Goal: Book appointment/travel/reservation

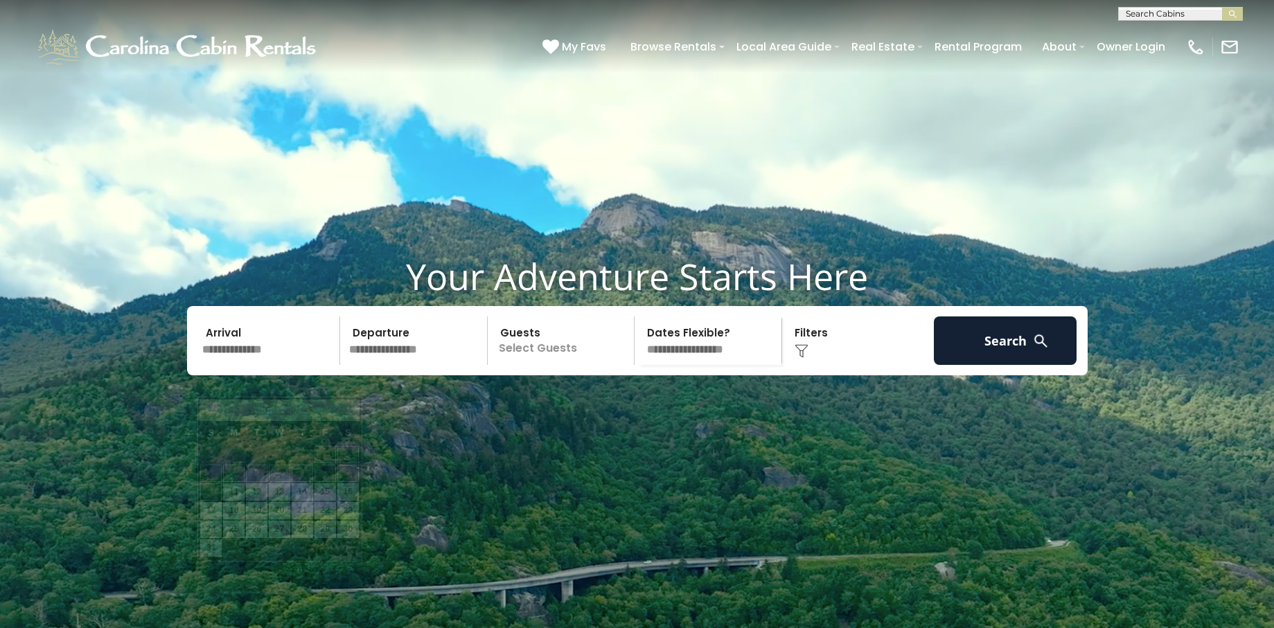
click at [276, 365] on input "text" at bounding box center [268, 340] width 143 height 48
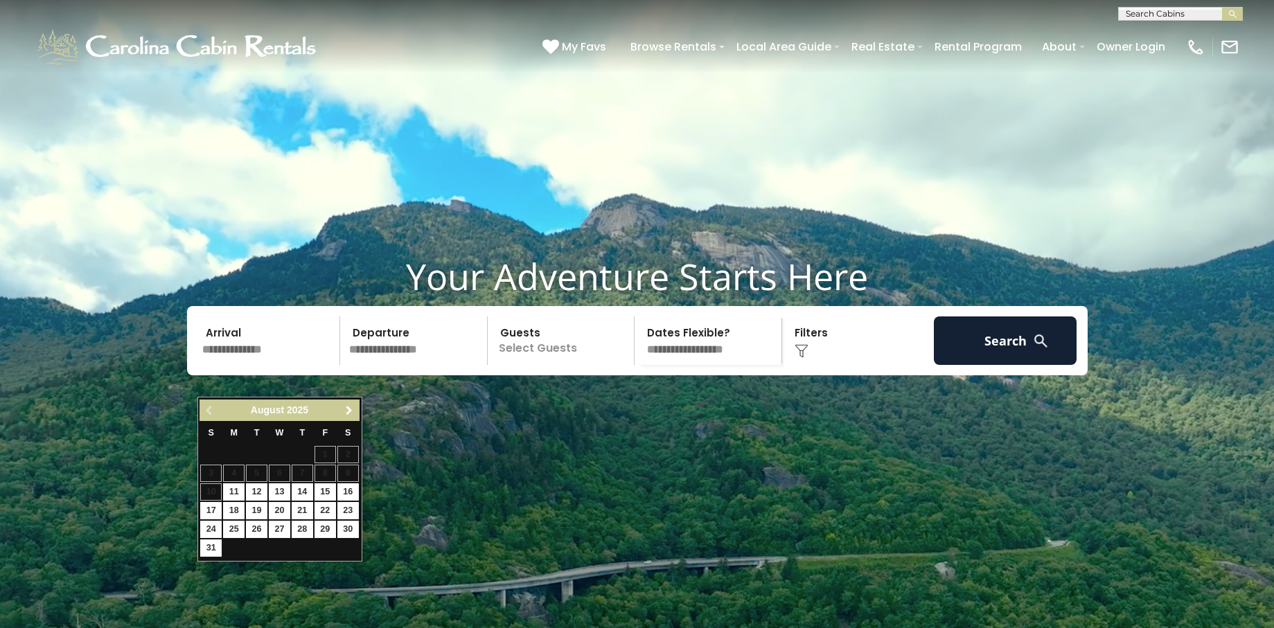
click at [349, 409] on span "Next" at bounding box center [348, 410] width 11 height 11
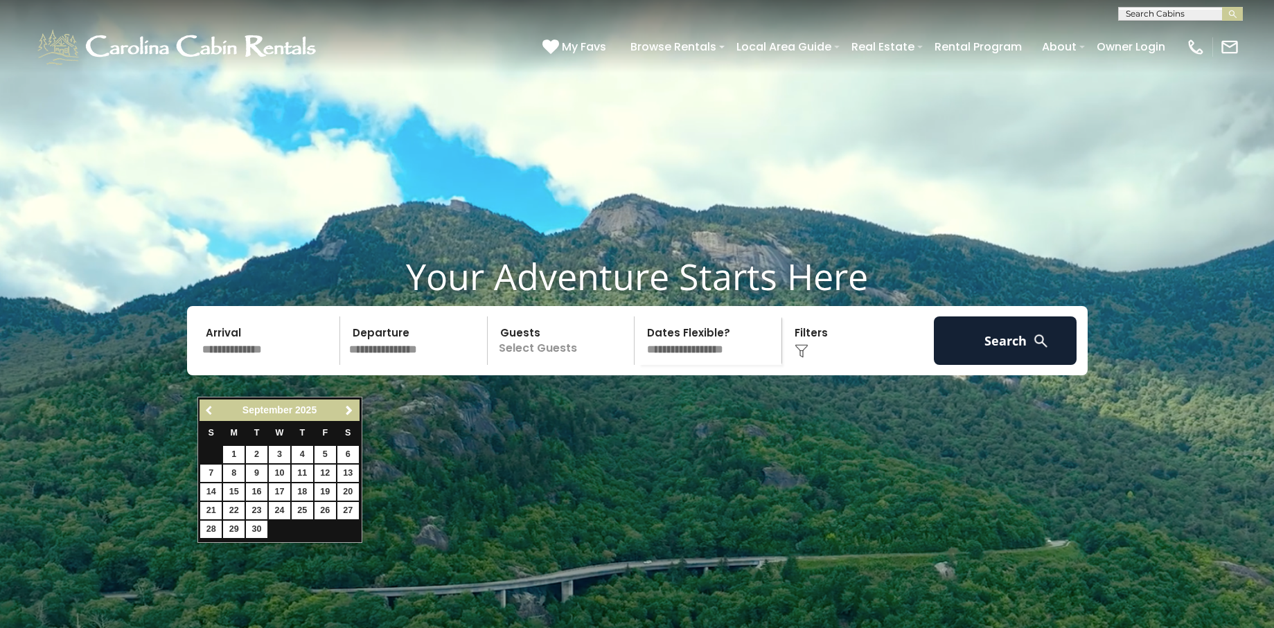
click at [206, 407] on span "Previous" at bounding box center [209, 410] width 11 height 11
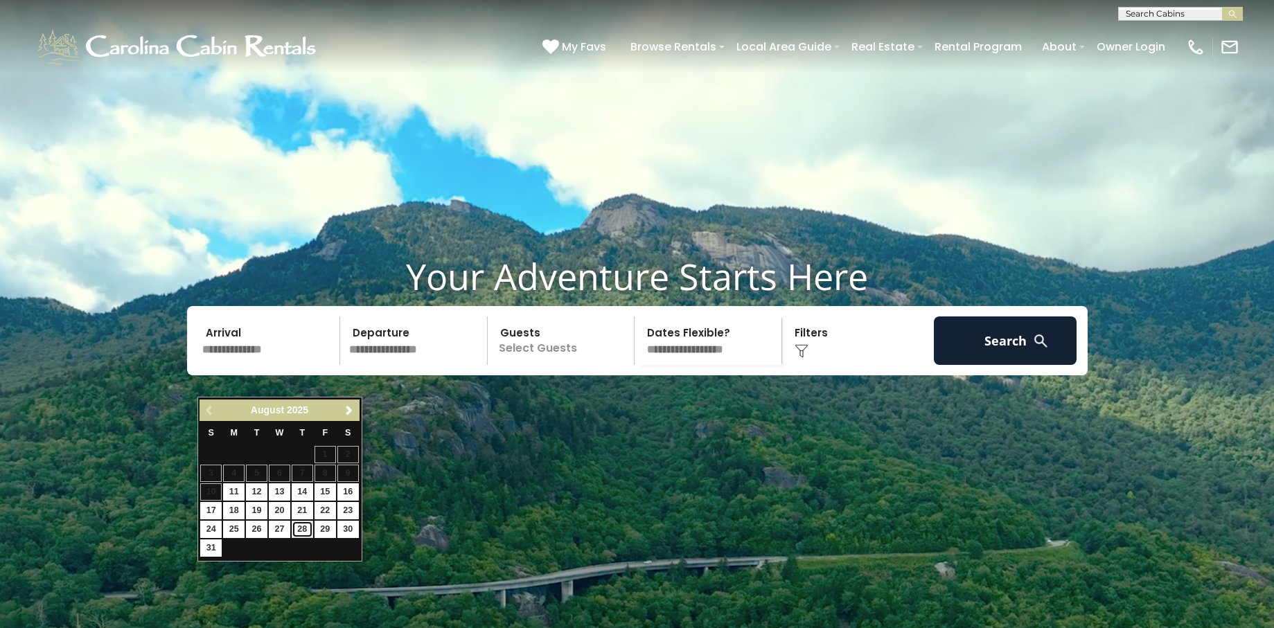
click at [298, 528] on link "28" at bounding box center [302, 529] width 21 height 17
type input "*******"
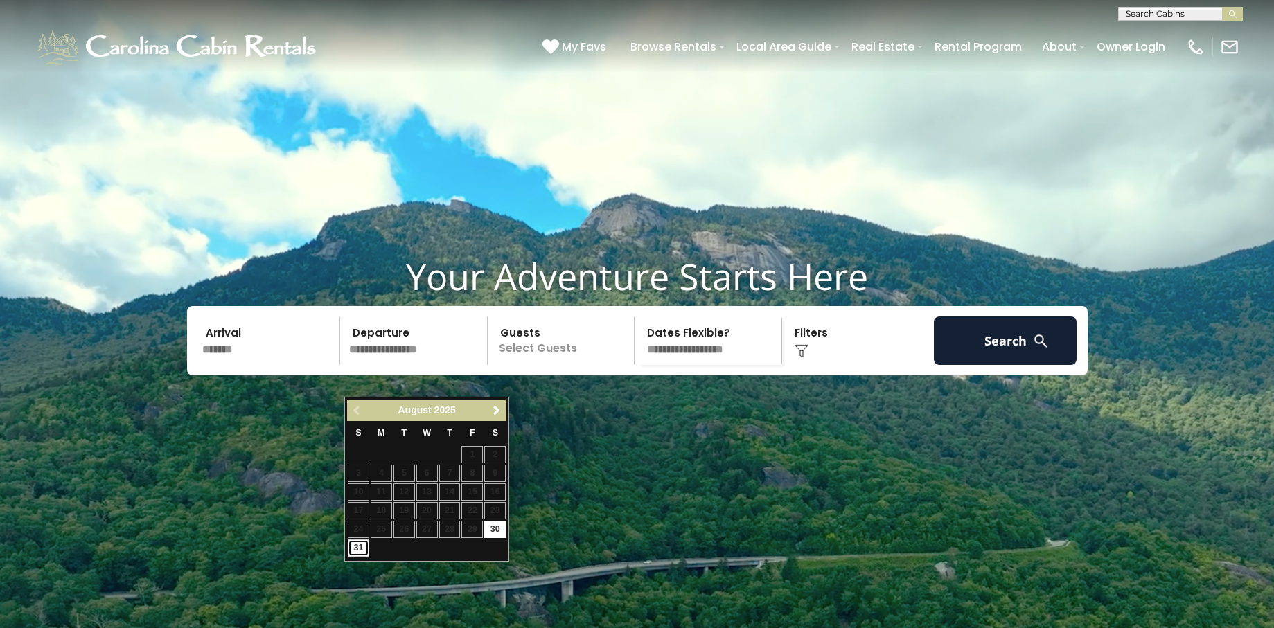
click at [356, 551] on link "31" at bounding box center [358, 547] width 21 height 17
type input "*******"
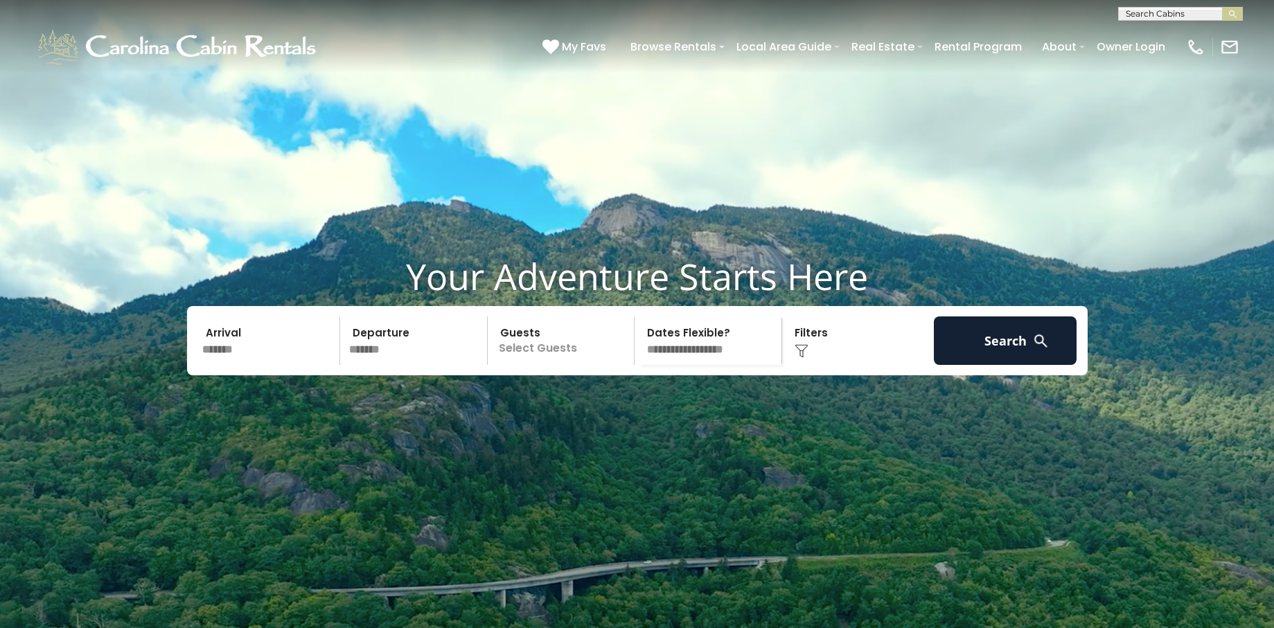
click at [606, 365] on p "Select Guests" at bounding box center [563, 340] width 143 height 48
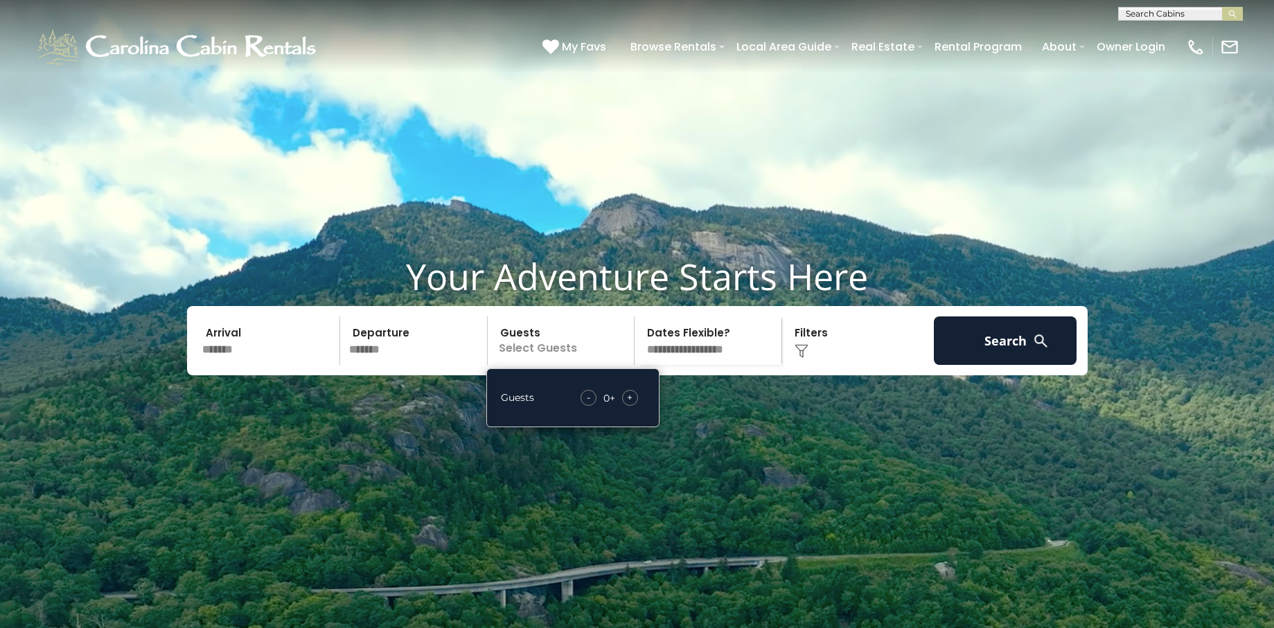
click at [625, 406] on div "+" at bounding box center [630, 398] width 16 height 16
click at [627, 406] on div "+" at bounding box center [630, 398] width 16 height 16
click at [989, 365] on button "Search" at bounding box center [1005, 340] width 143 height 48
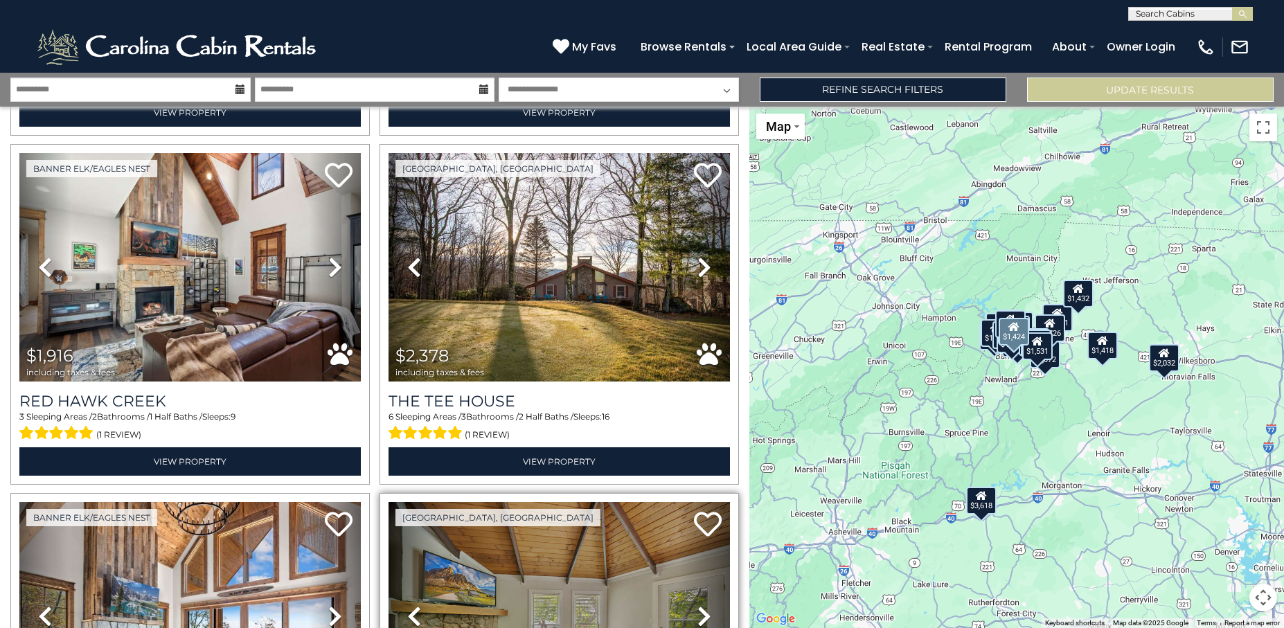
scroll to position [4017, 0]
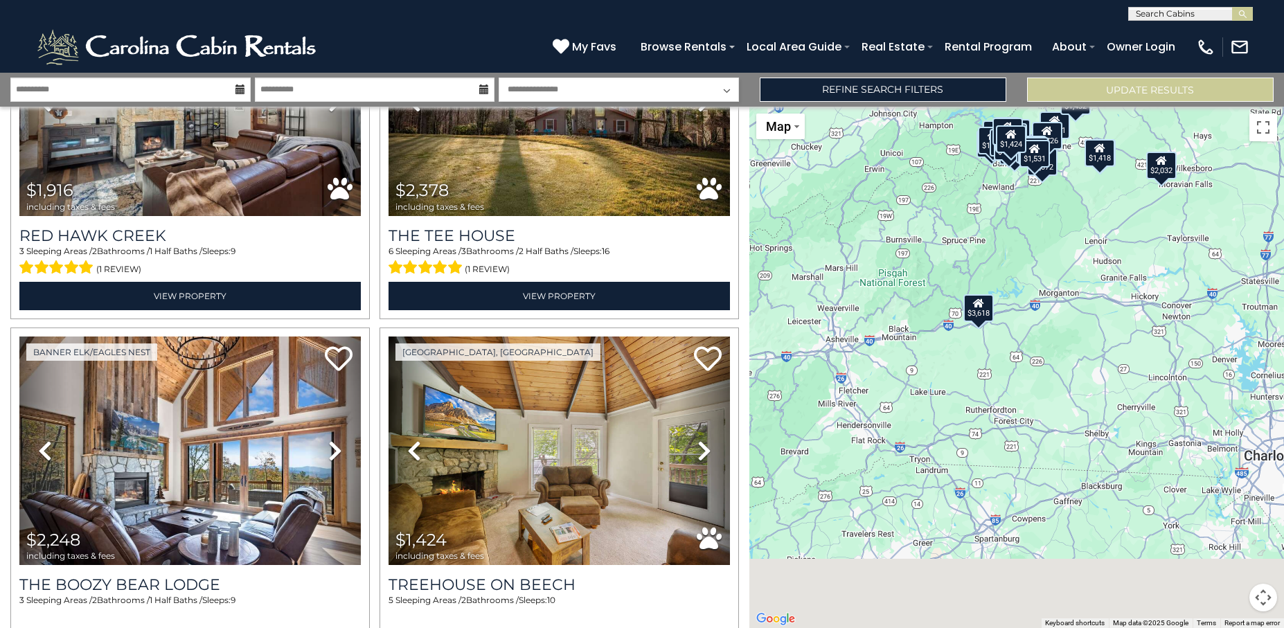
drag, startPoint x: 747, startPoint y: 529, endPoint x: 756, endPoint y: 256, distance: 273.7
click at [756, 256] on div "$3,055 $1,432 $1,981 $3,618 $2,101 $3,025 $2,073 $1,418 $2,926 $1,261 $871 $1,1…" at bounding box center [1016, 367] width 535 height 521
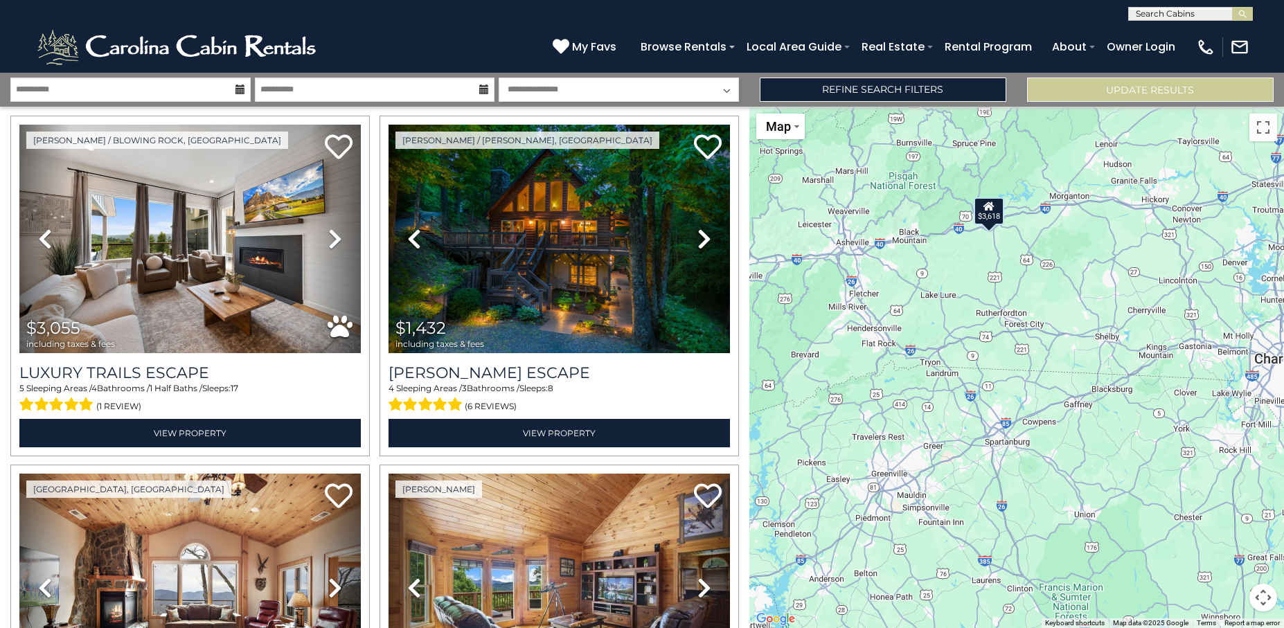
scroll to position [0, 0]
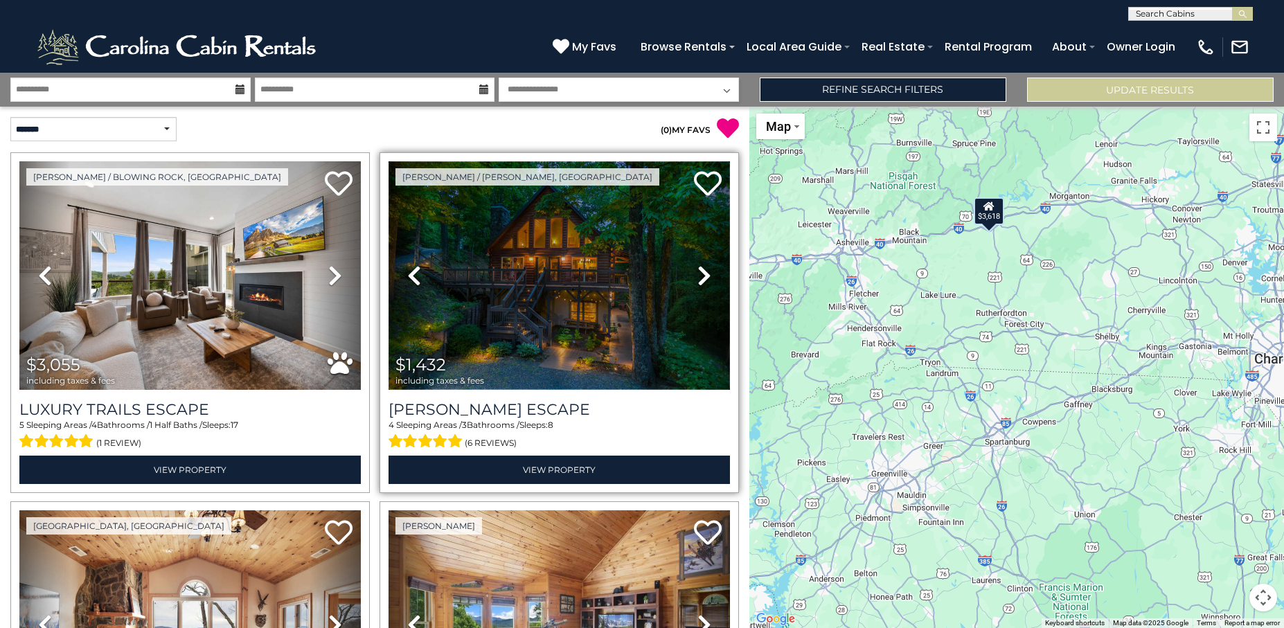
click at [551, 274] on img at bounding box center [559, 275] width 341 height 229
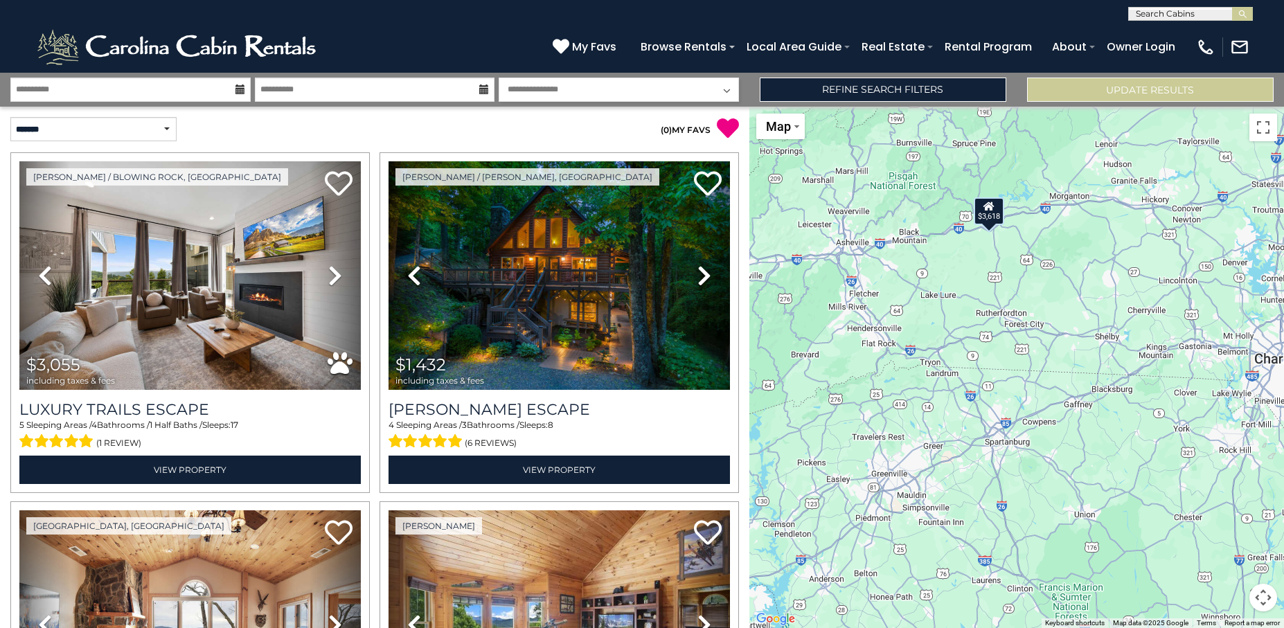
click at [1146, 10] on input "text" at bounding box center [1189, 17] width 121 height 14
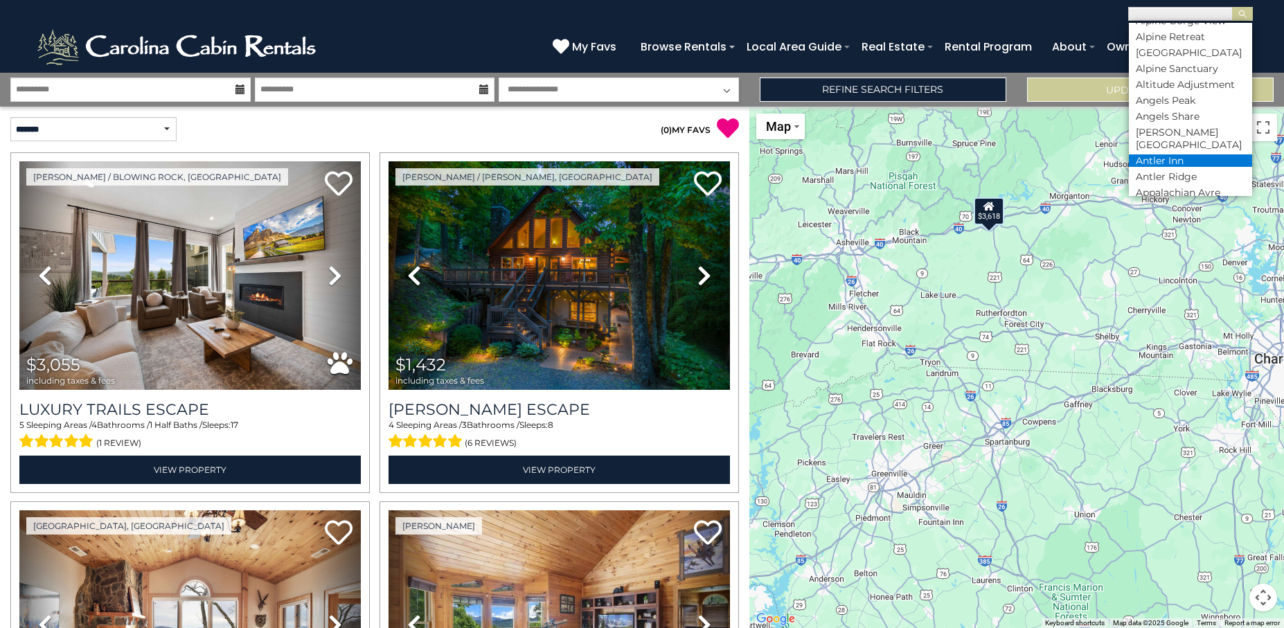
scroll to position [416, 0]
click at [1165, 101] on li "Antler Ridge" at bounding box center [1190, 107] width 123 height 12
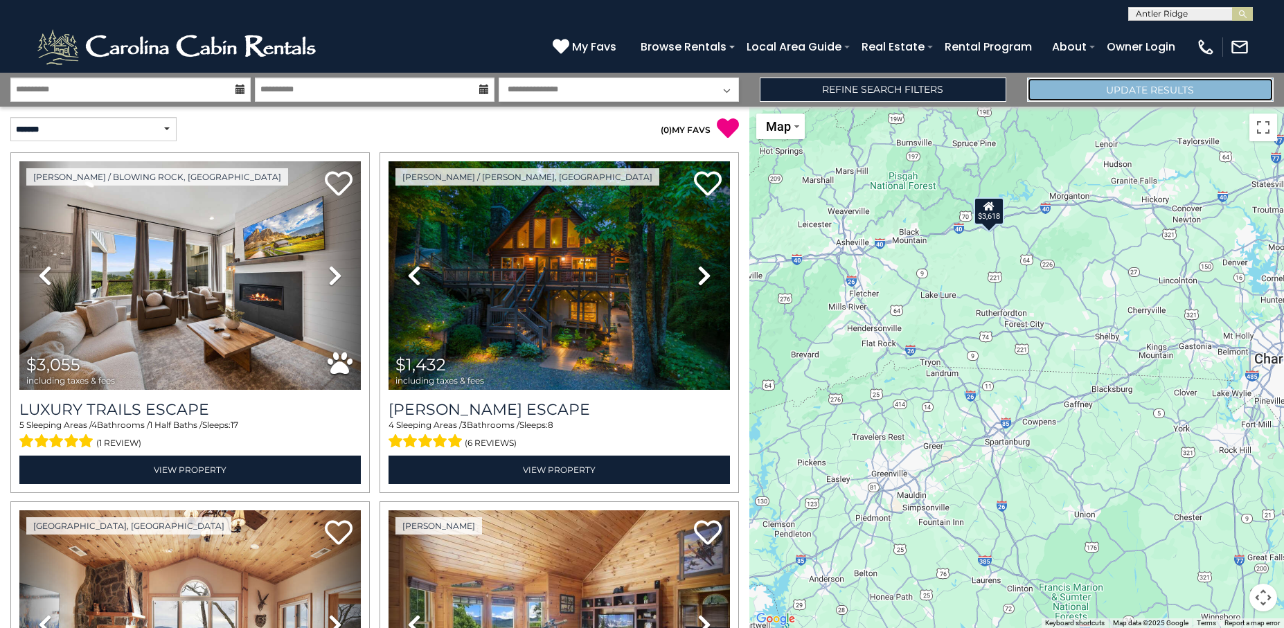
click at [1165, 93] on button "Update Results" at bounding box center [1150, 90] width 247 height 24
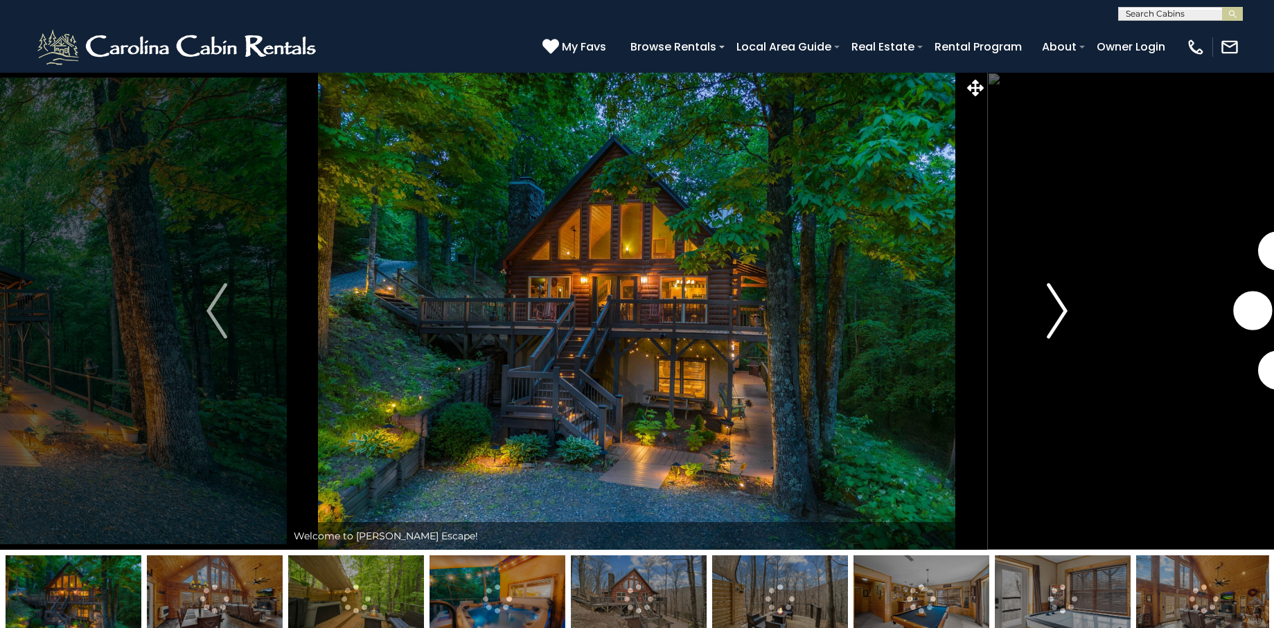
click at [1057, 314] on img "Next" at bounding box center [1056, 310] width 21 height 55
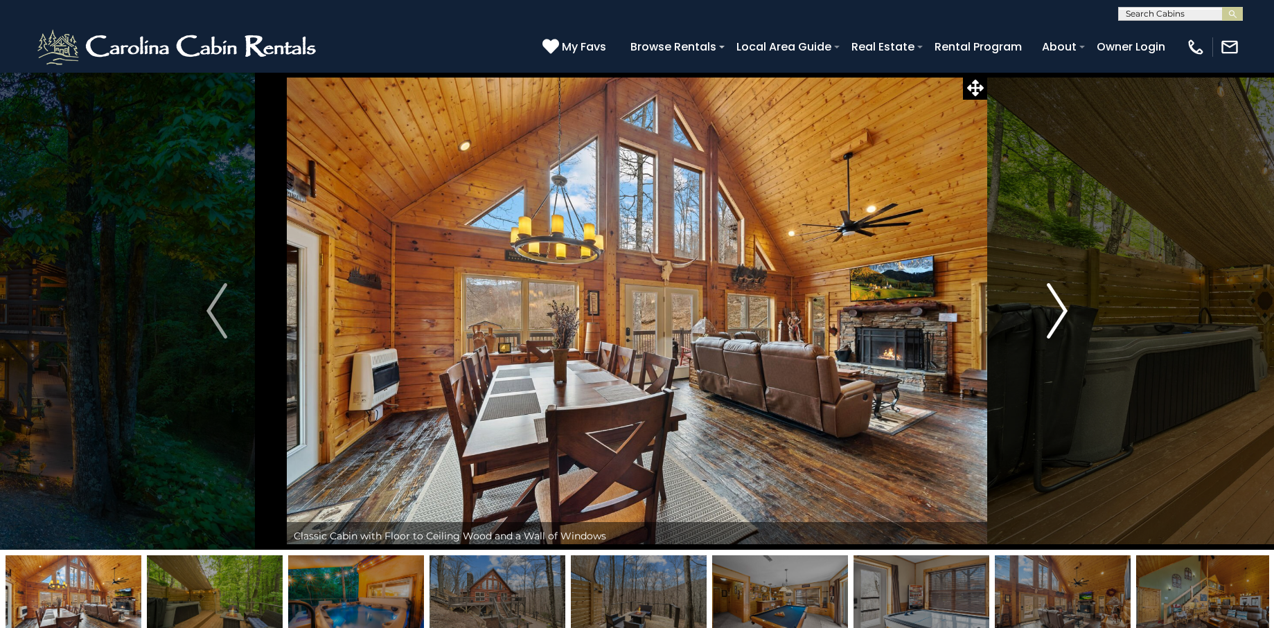
click at [1057, 314] on img "Next" at bounding box center [1056, 310] width 21 height 55
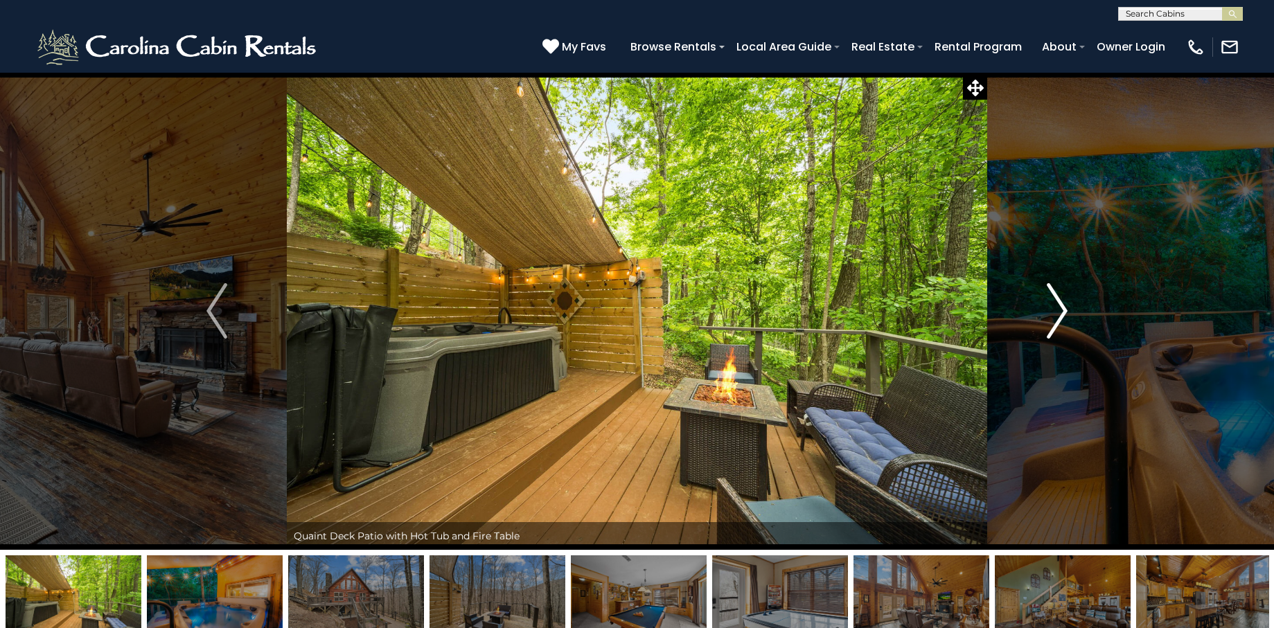
click at [1057, 314] on img "Next" at bounding box center [1056, 310] width 21 height 55
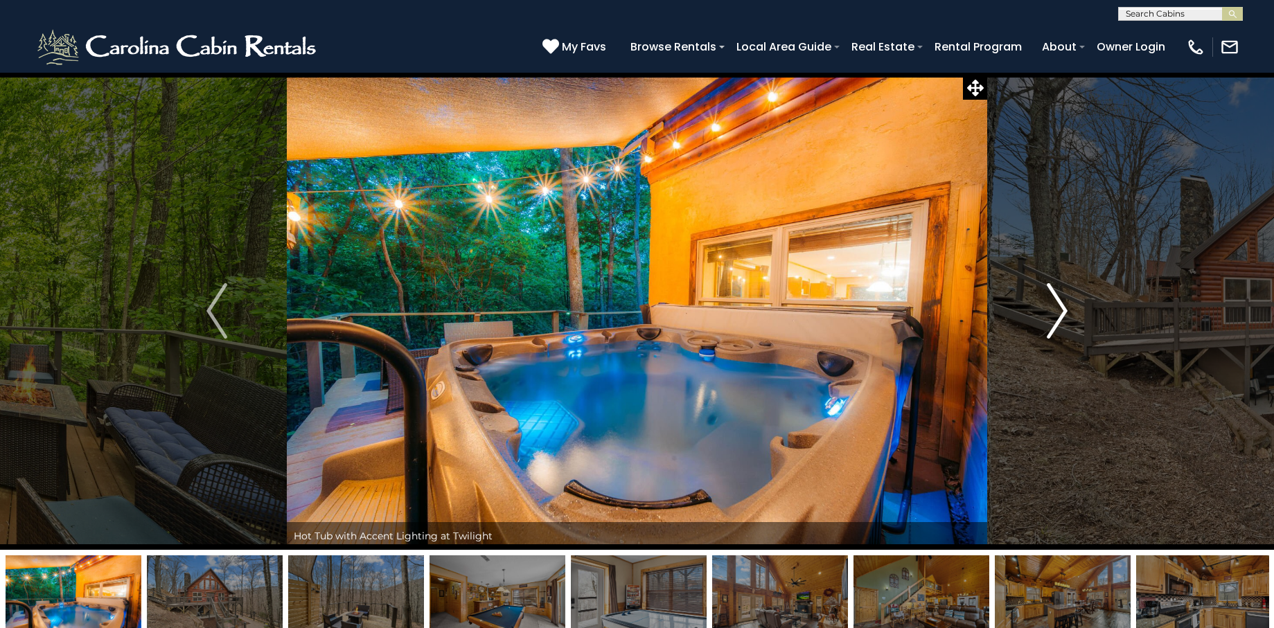
click at [1057, 314] on img "Next" at bounding box center [1056, 310] width 21 height 55
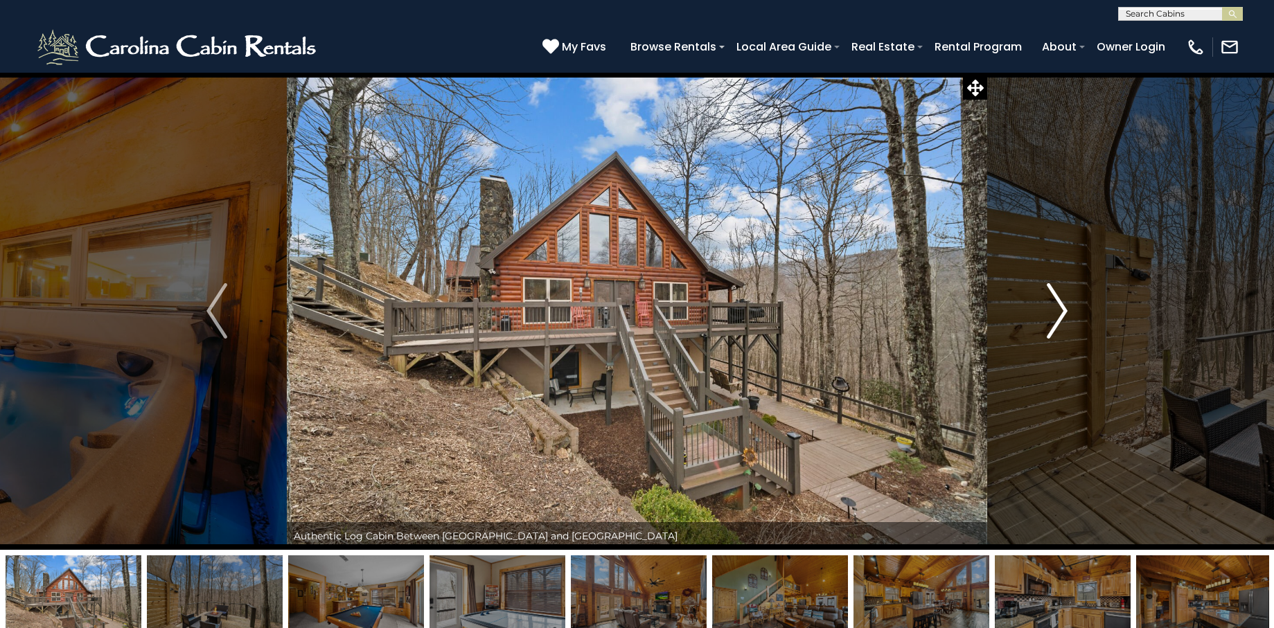
click at [1057, 314] on img "Next" at bounding box center [1056, 310] width 21 height 55
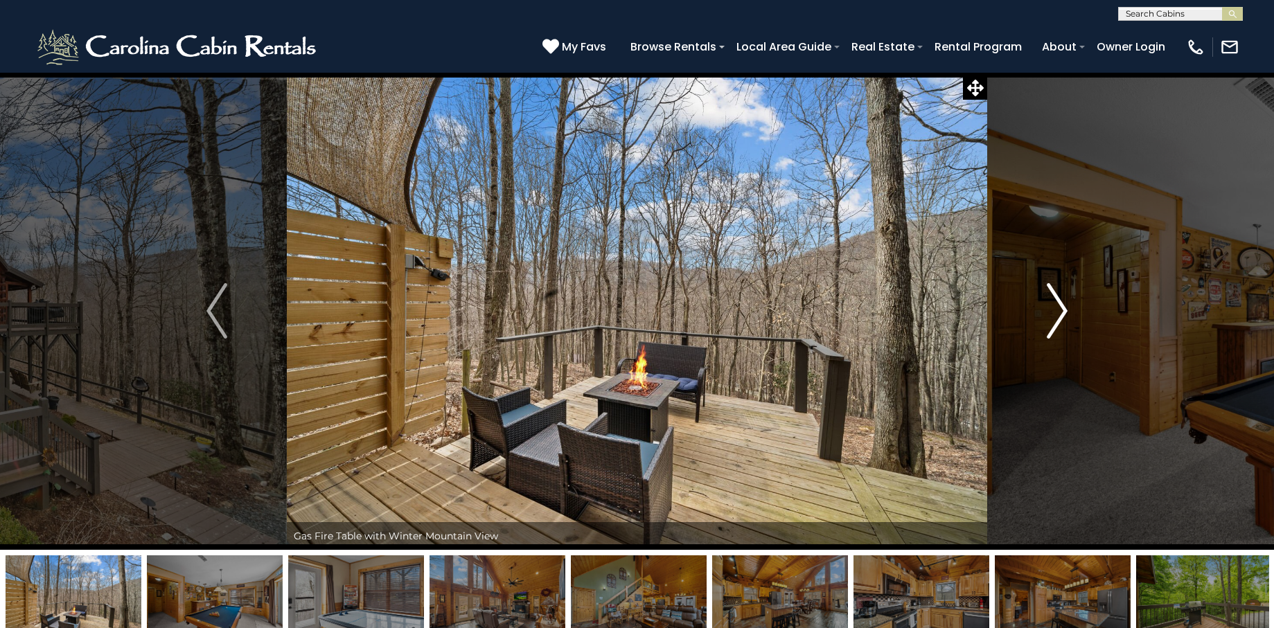
click at [1057, 314] on img "Next" at bounding box center [1056, 310] width 21 height 55
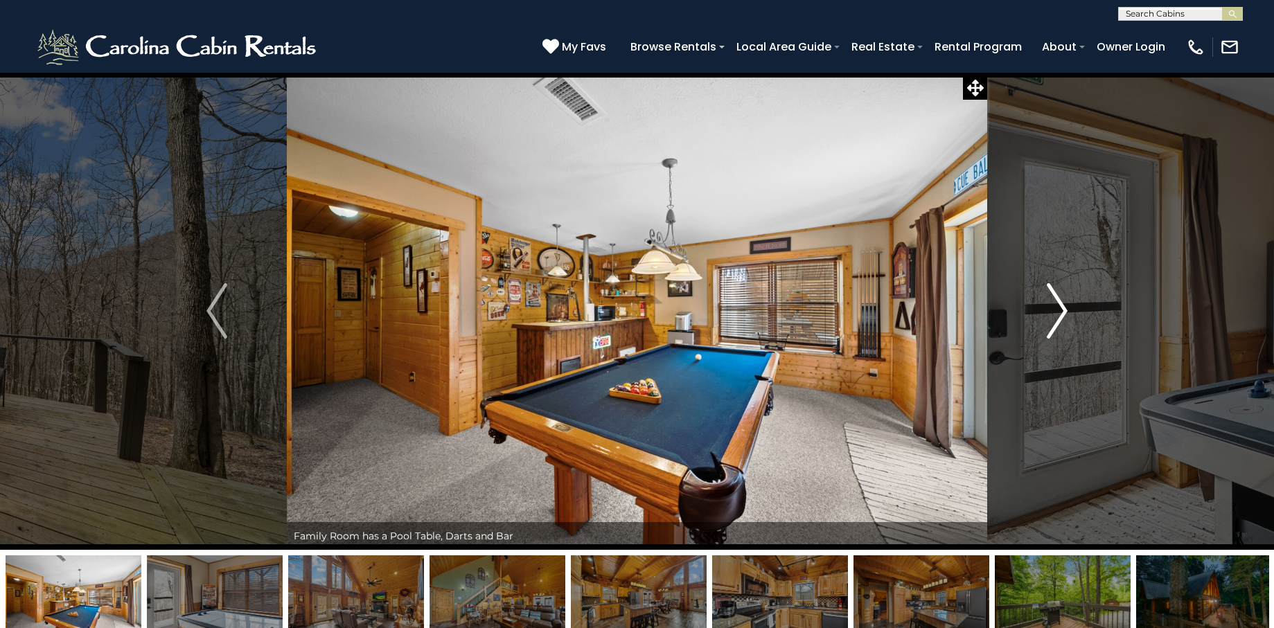
click at [1057, 314] on img "Next" at bounding box center [1056, 310] width 21 height 55
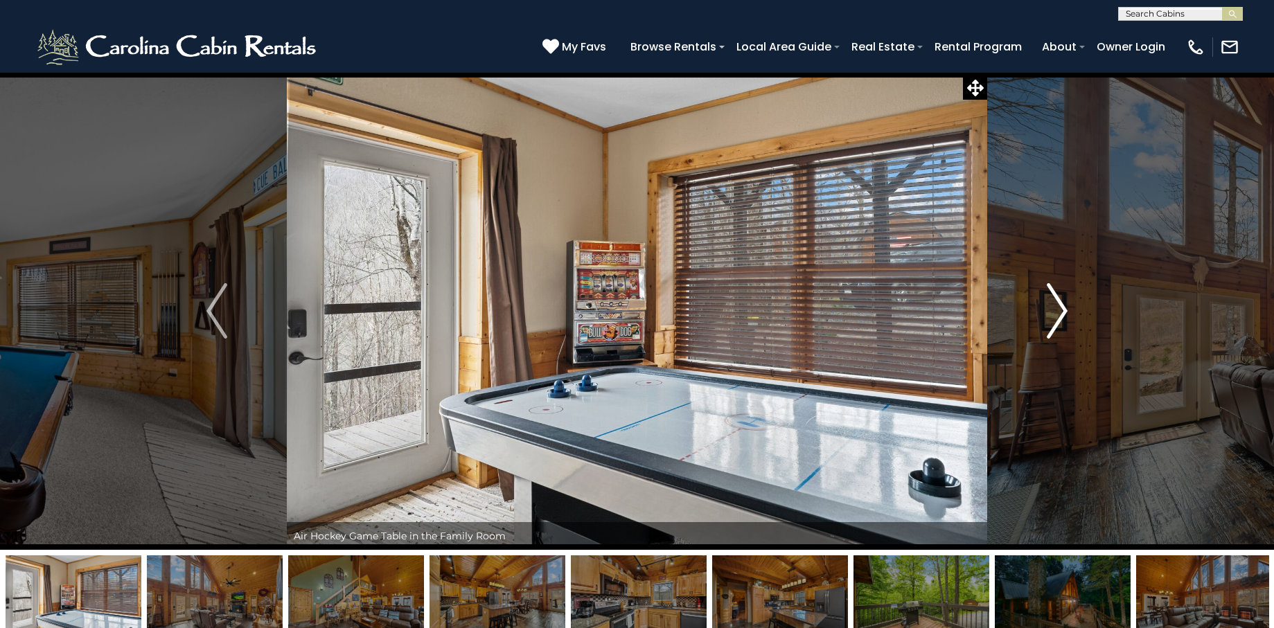
click at [1057, 314] on img "Next" at bounding box center [1056, 310] width 21 height 55
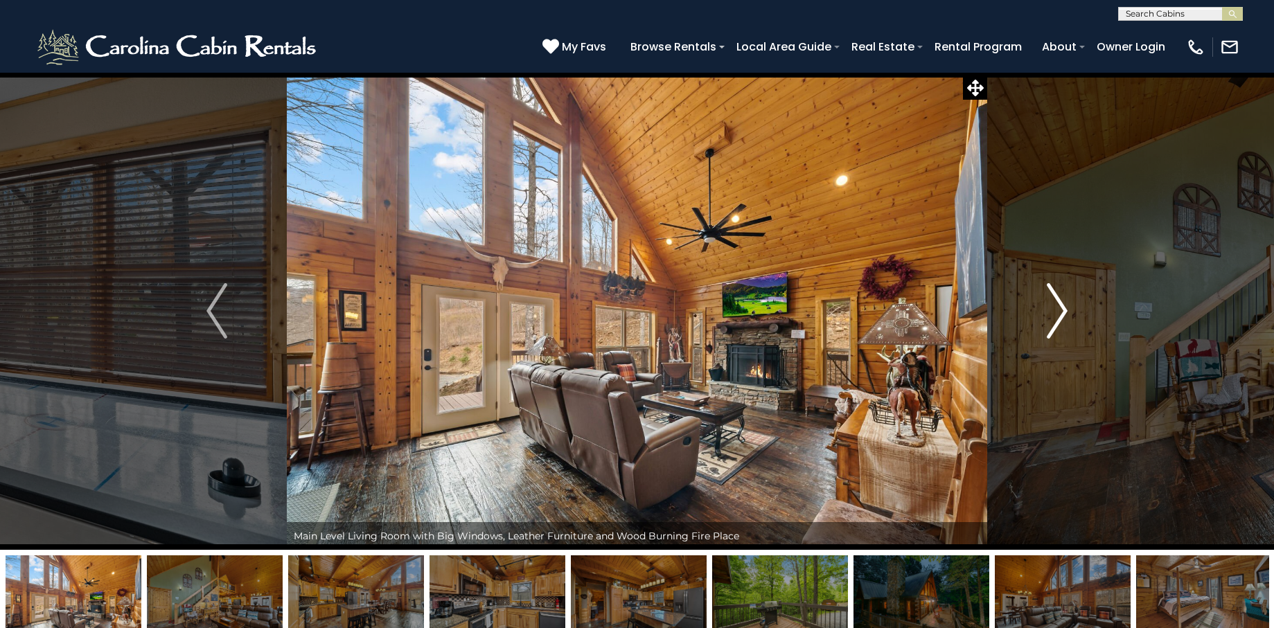
click at [1057, 314] on img "Next" at bounding box center [1056, 310] width 21 height 55
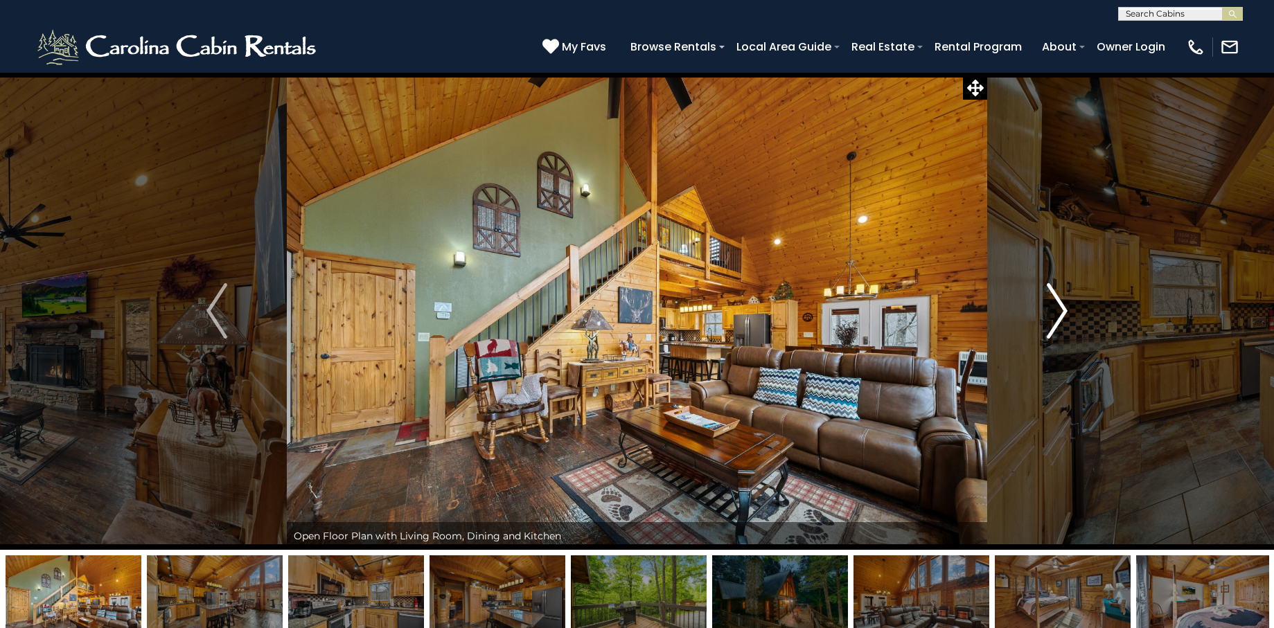
click at [1057, 314] on img "Next" at bounding box center [1056, 310] width 21 height 55
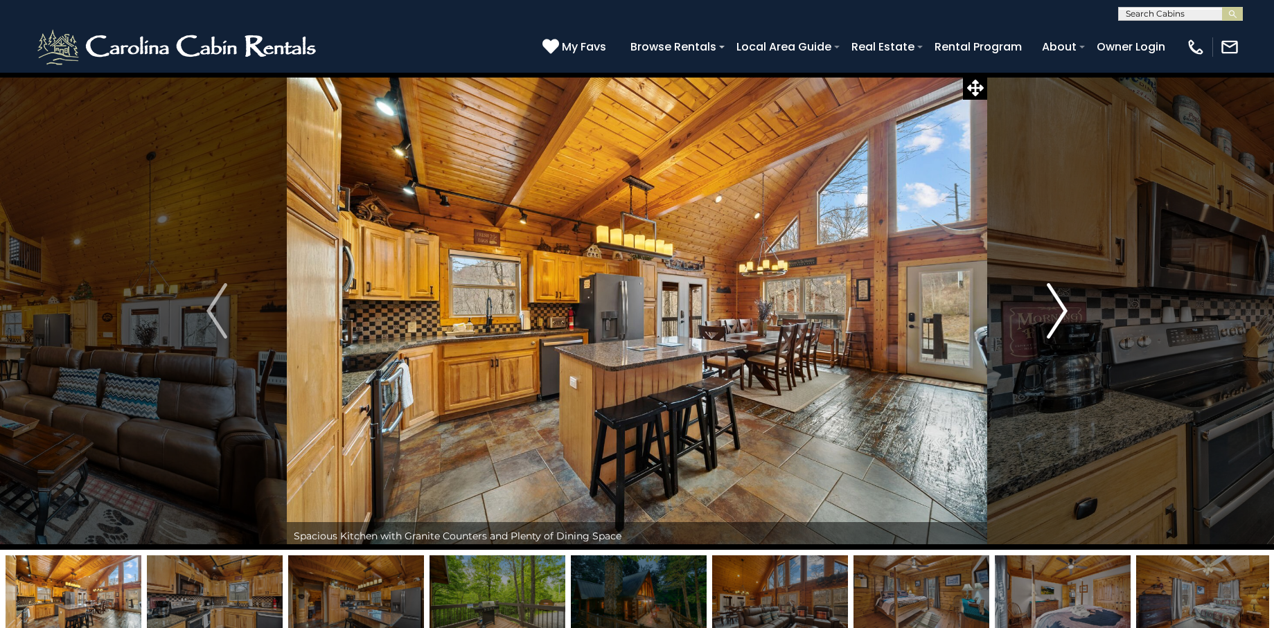
click at [1057, 314] on img "Next" at bounding box center [1056, 310] width 21 height 55
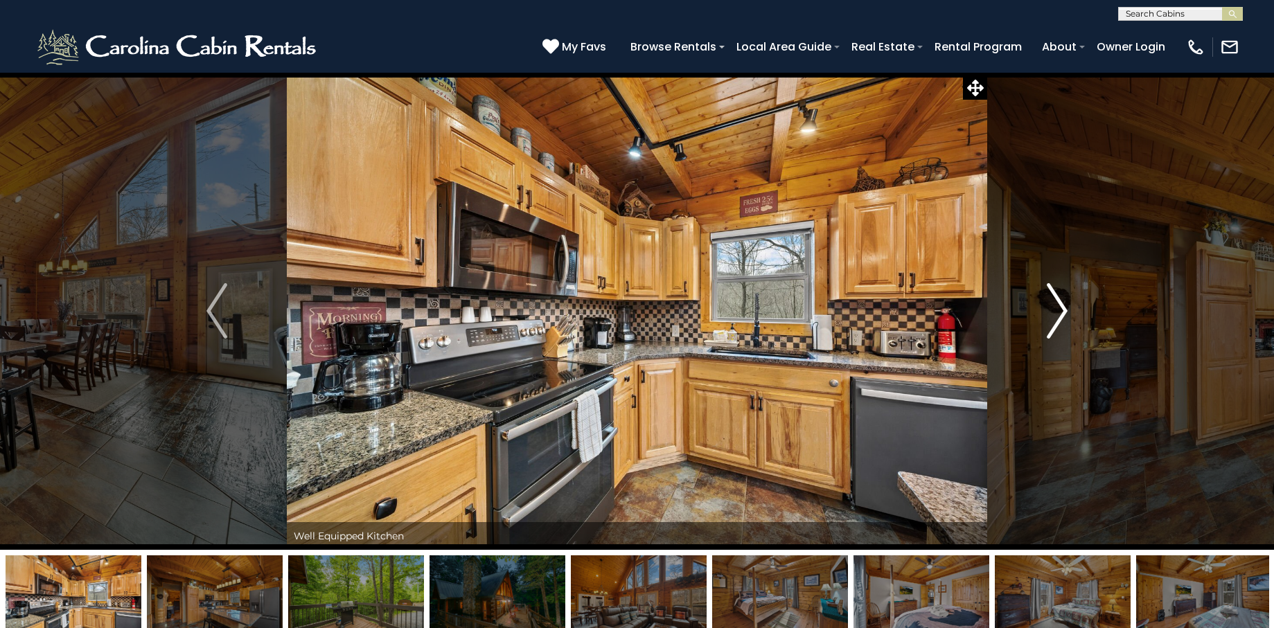
click at [1057, 314] on img "Next" at bounding box center [1056, 310] width 21 height 55
